Goal: Task Accomplishment & Management: Use online tool/utility

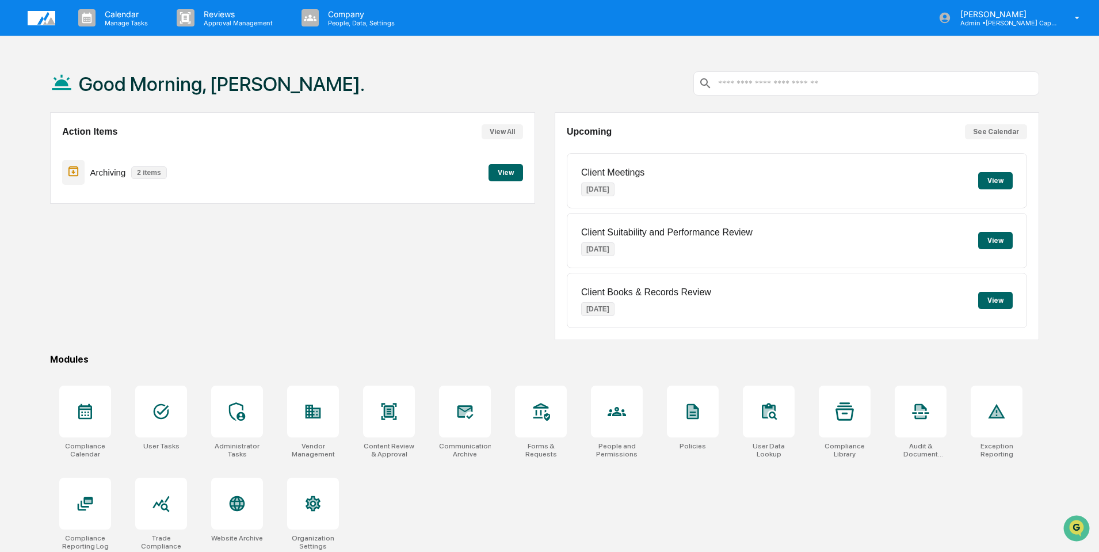
click at [519, 172] on button "View" at bounding box center [505, 172] width 35 height 17
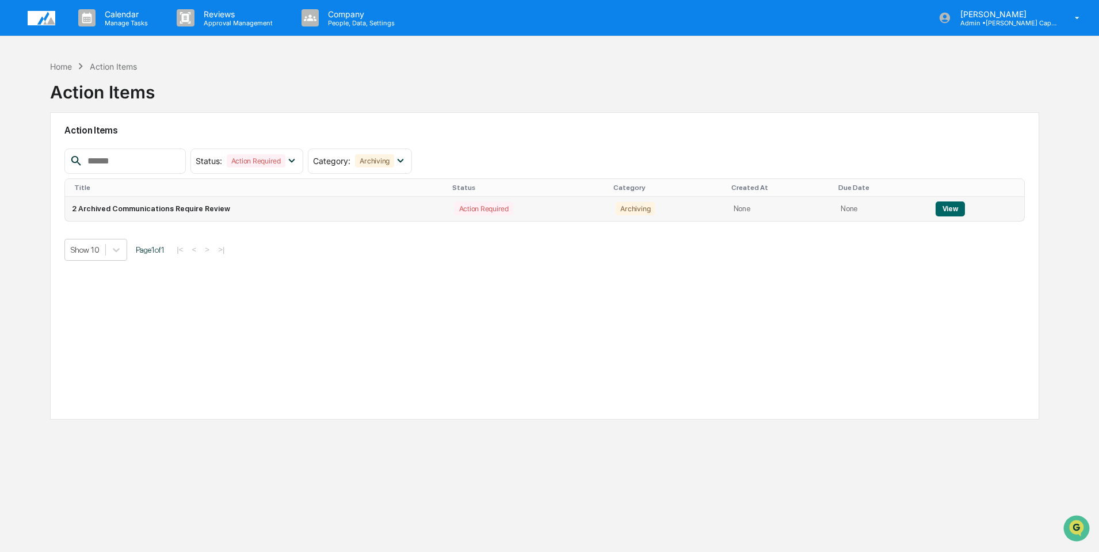
click at [947, 209] on button "View" at bounding box center [949, 208] width 29 height 15
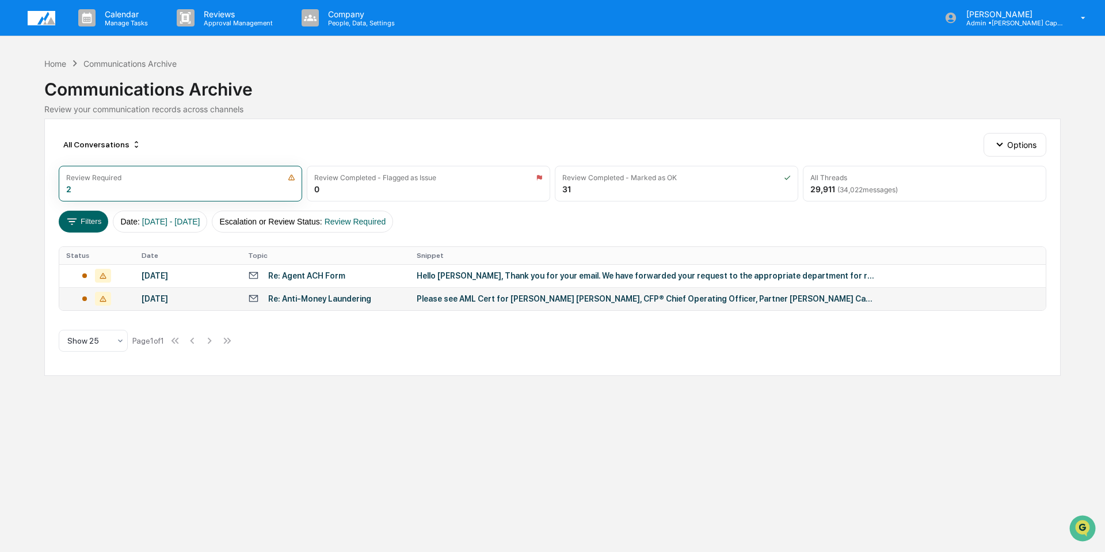
click at [316, 294] on div "Re: Anti-Money Laundering" at bounding box center [319, 298] width 103 height 9
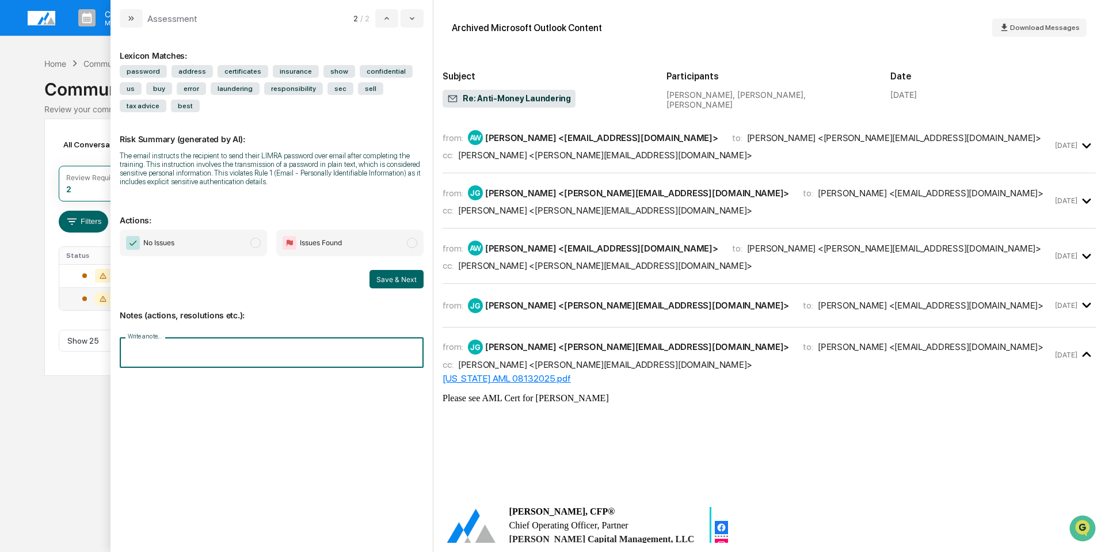
click at [235, 337] on input "Write a note..." at bounding box center [272, 352] width 304 height 30
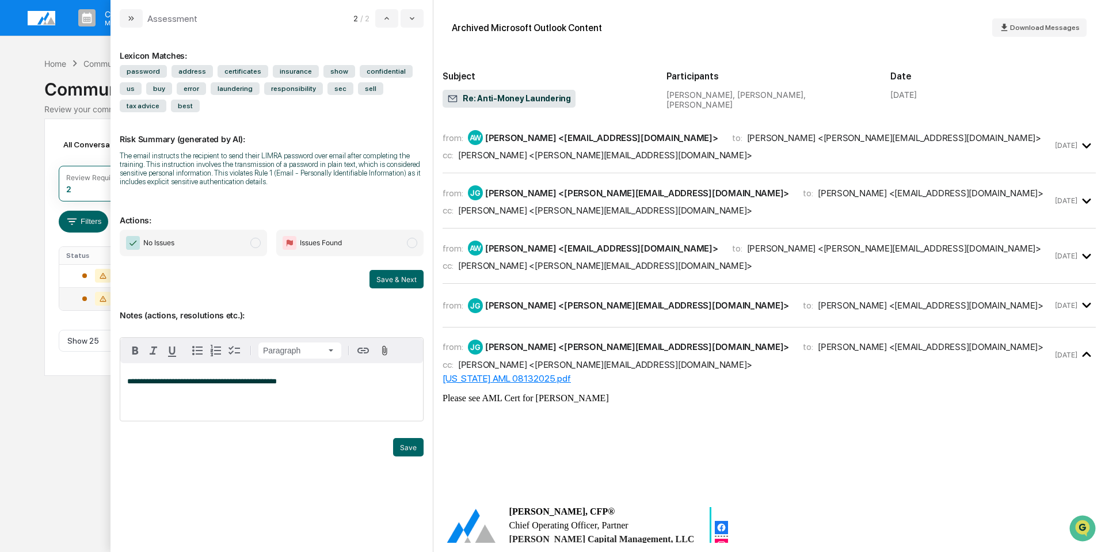
click at [130, 236] on img "modal" at bounding box center [133, 243] width 14 height 14
click at [391, 270] on button "Save & Next" at bounding box center [396, 279] width 54 height 18
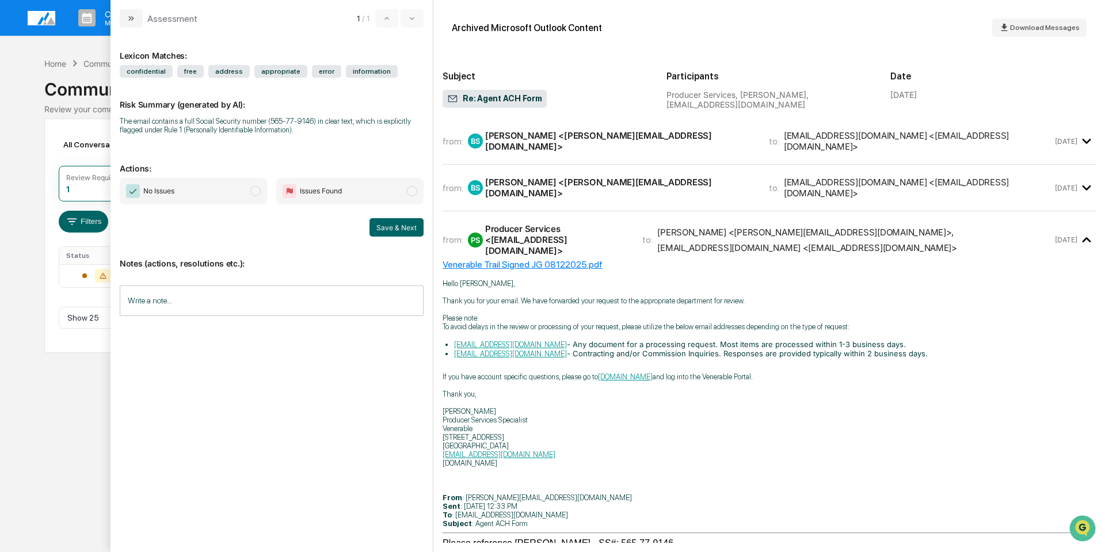
click at [246, 308] on input "Write a note..." at bounding box center [272, 300] width 304 height 30
click at [143, 184] on span "No Issues" at bounding box center [193, 191] width 147 height 26
click at [377, 220] on button "Save & Next" at bounding box center [396, 227] width 54 height 18
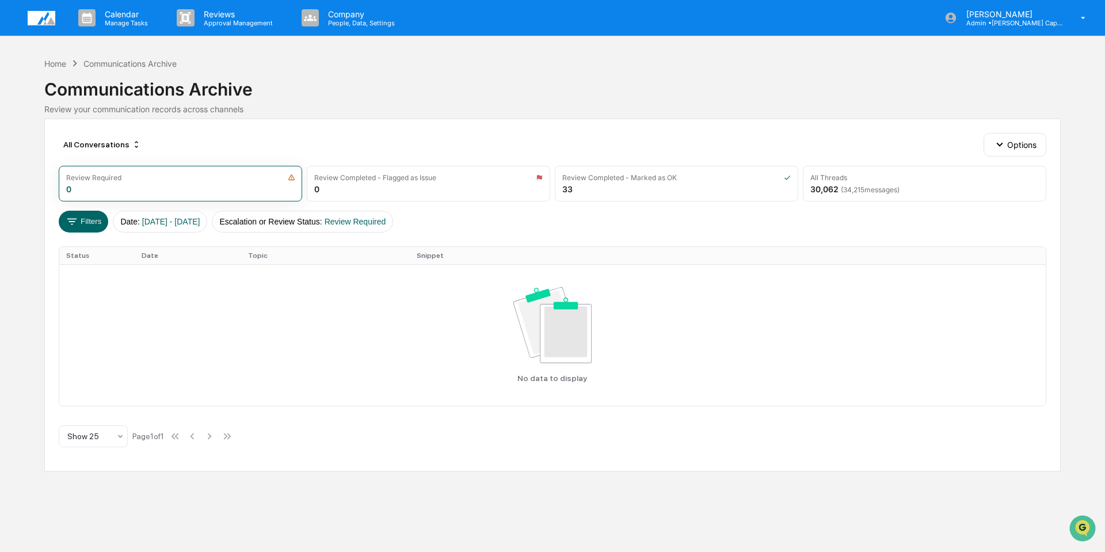
click at [49, 18] on img at bounding box center [42, 18] width 28 height 14
